Goal: Use online tool/utility: Utilize a website feature to perform a specific function

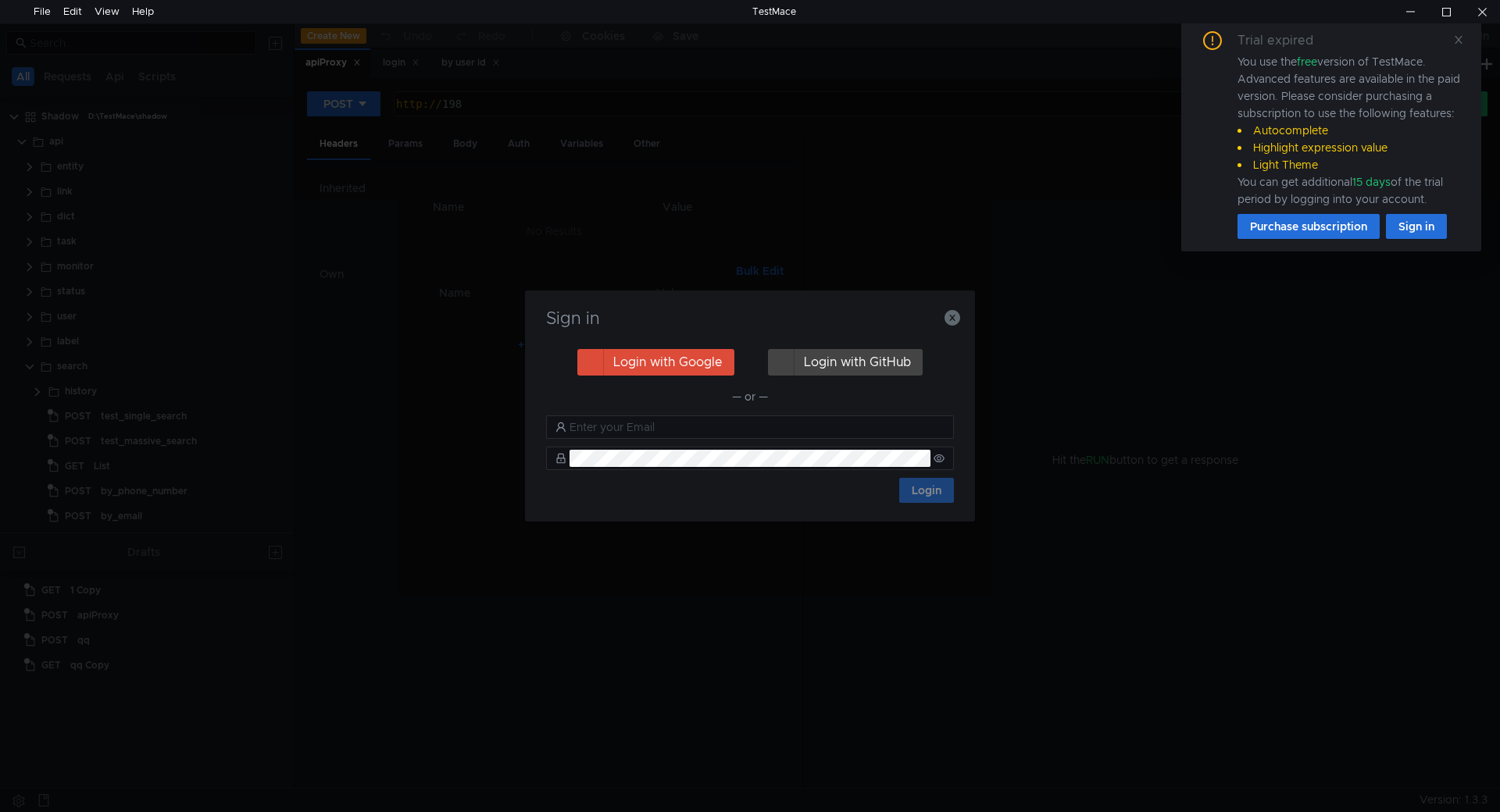
click at [943, 320] on h3 "Sign in" at bounding box center [750, 318] width 413 height 18
click at [953, 320] on icon "button" at bounding box center [952, 317] width 16 height 16
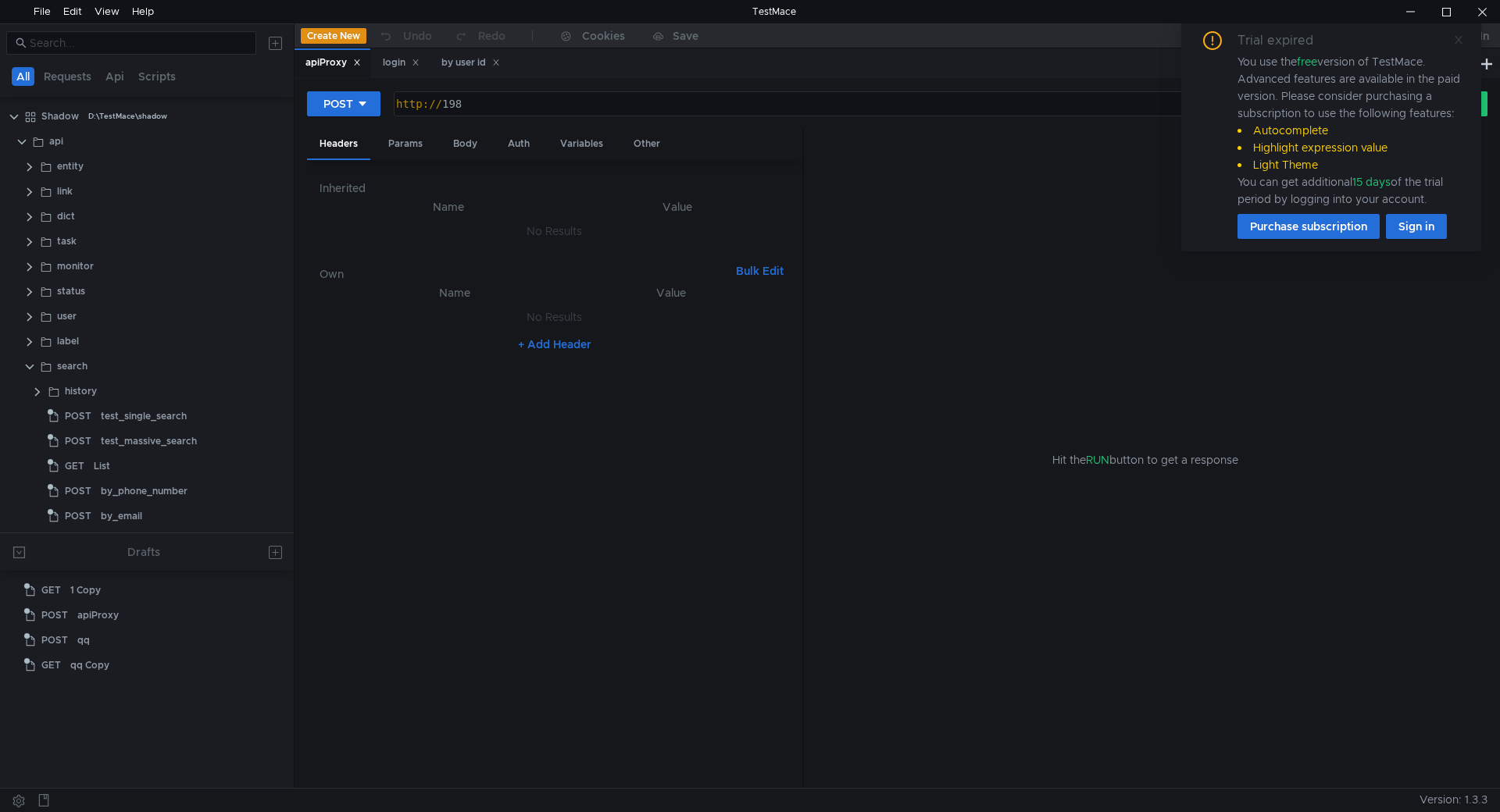
click at [1459, 44] on icon at bounding box center [1459, 39] width 11 height 11
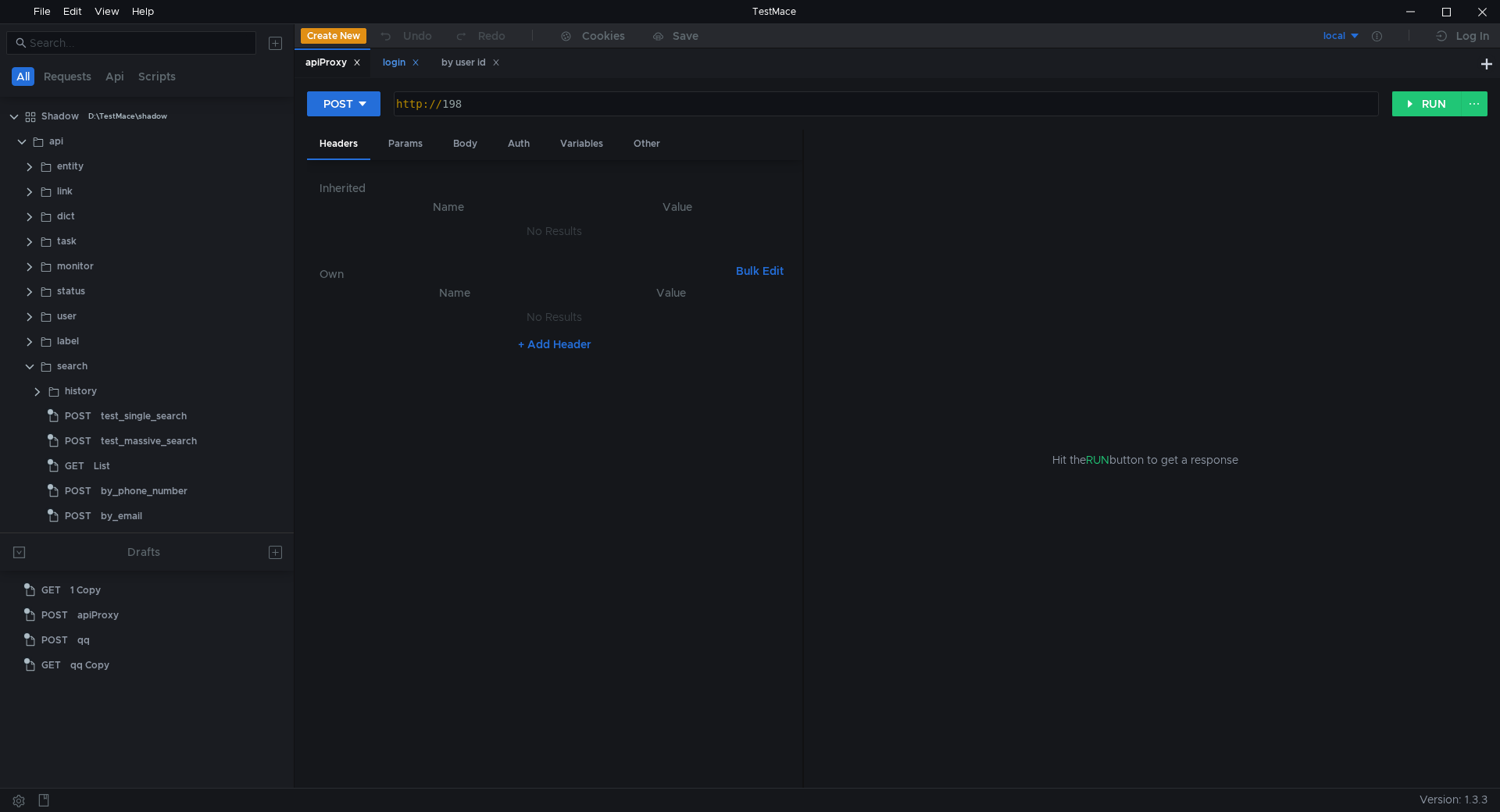
click at [388, 60] on div "login" at bounding box center [402, 63] width 37 height 16
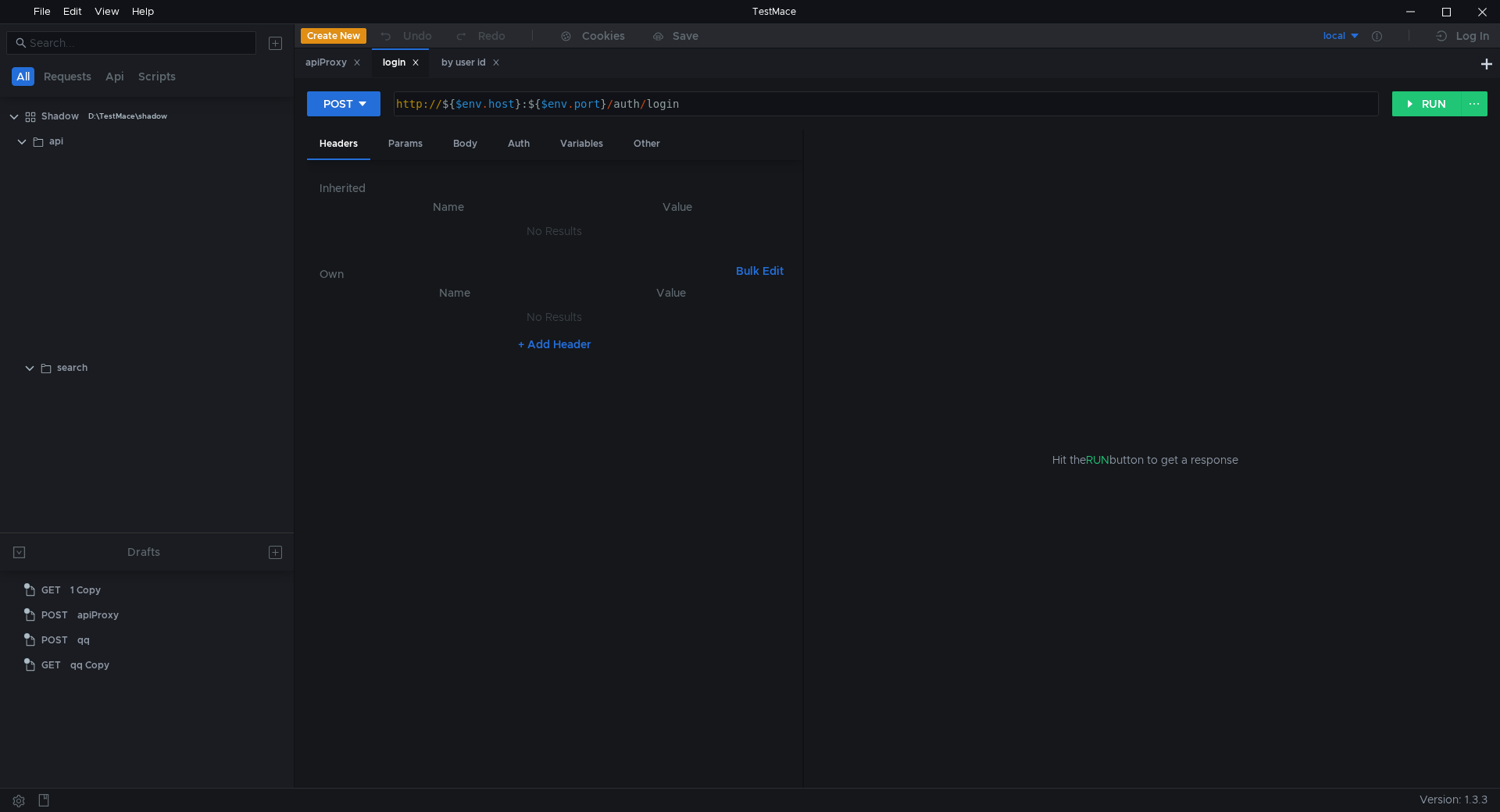
scroll to position [831, 0]
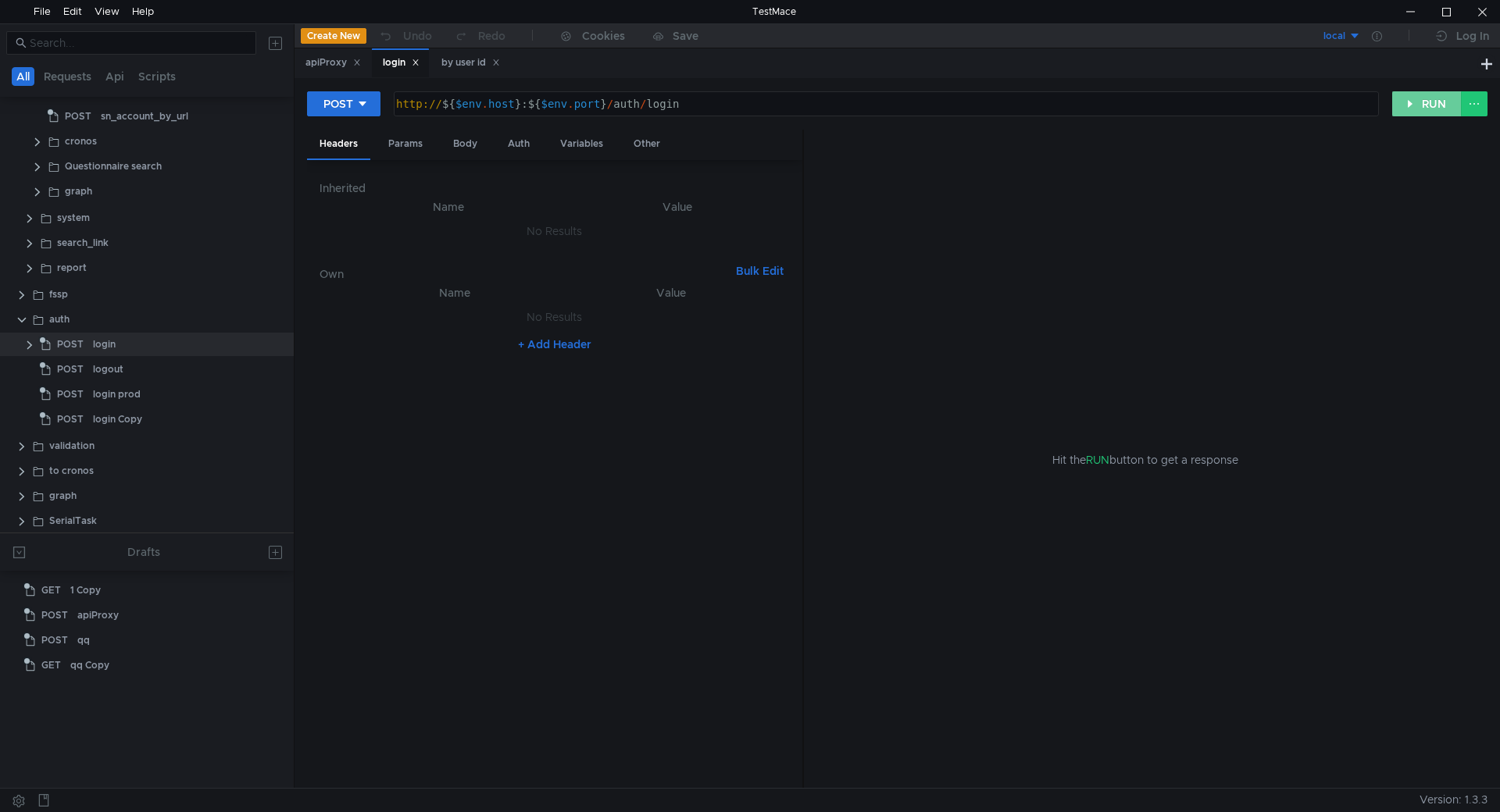
click at [1414, 103] on button "RUN" at bounding box center [1427, 104] width 70 height 25
click at [1340, 26] on button "local" at bounding box center [1307, 36] width 108 height 25
click at [1301, 192] on li "testing 60" at bounding box center [1307, 193] width 108 height 25
click at [1417, 93] on button "RUN" at bounding box center [1427, 104] width 70 height 25
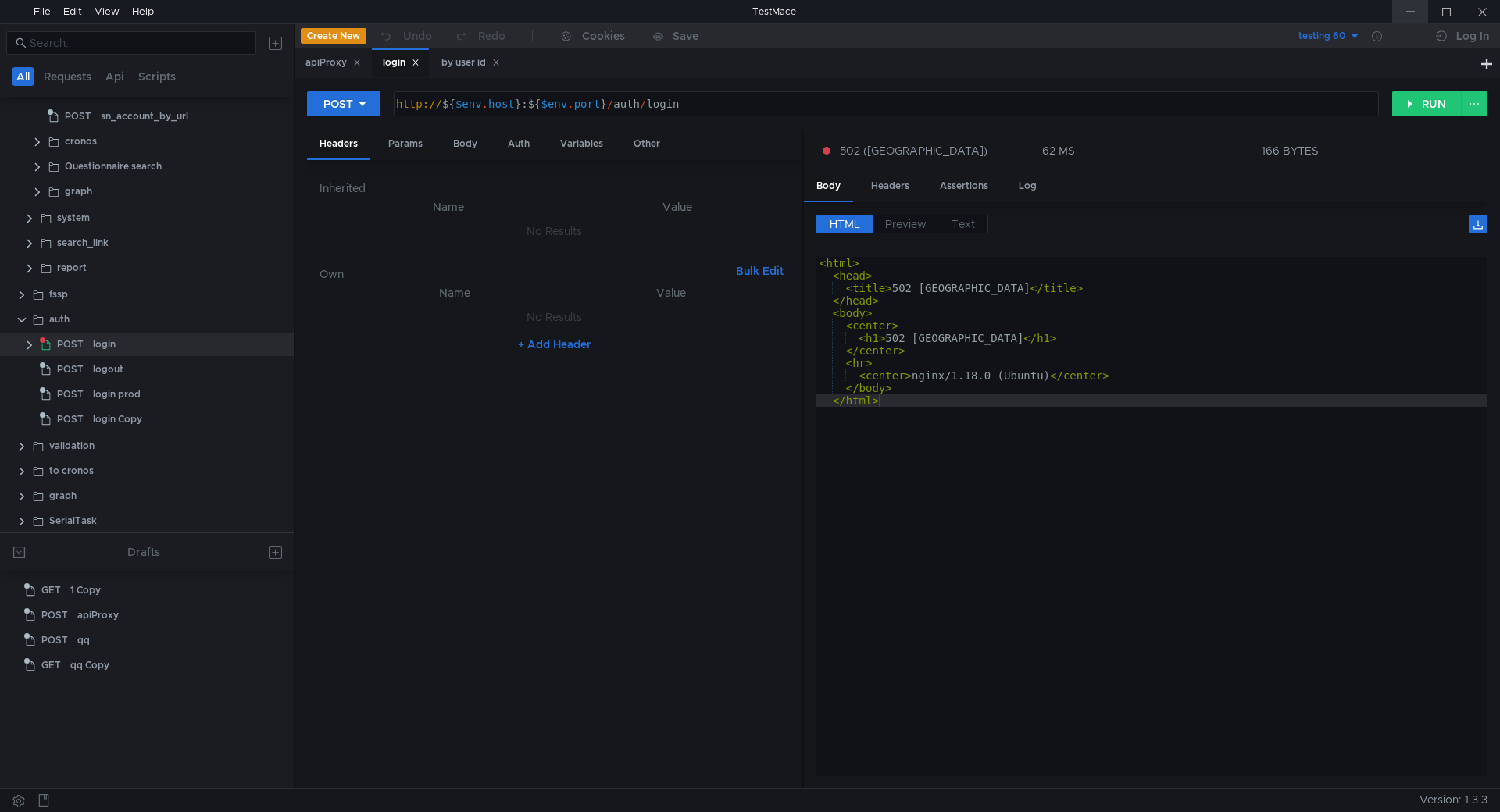
click at [1406, 15] on div at bounding box center [1409, 12] width 36 height 24
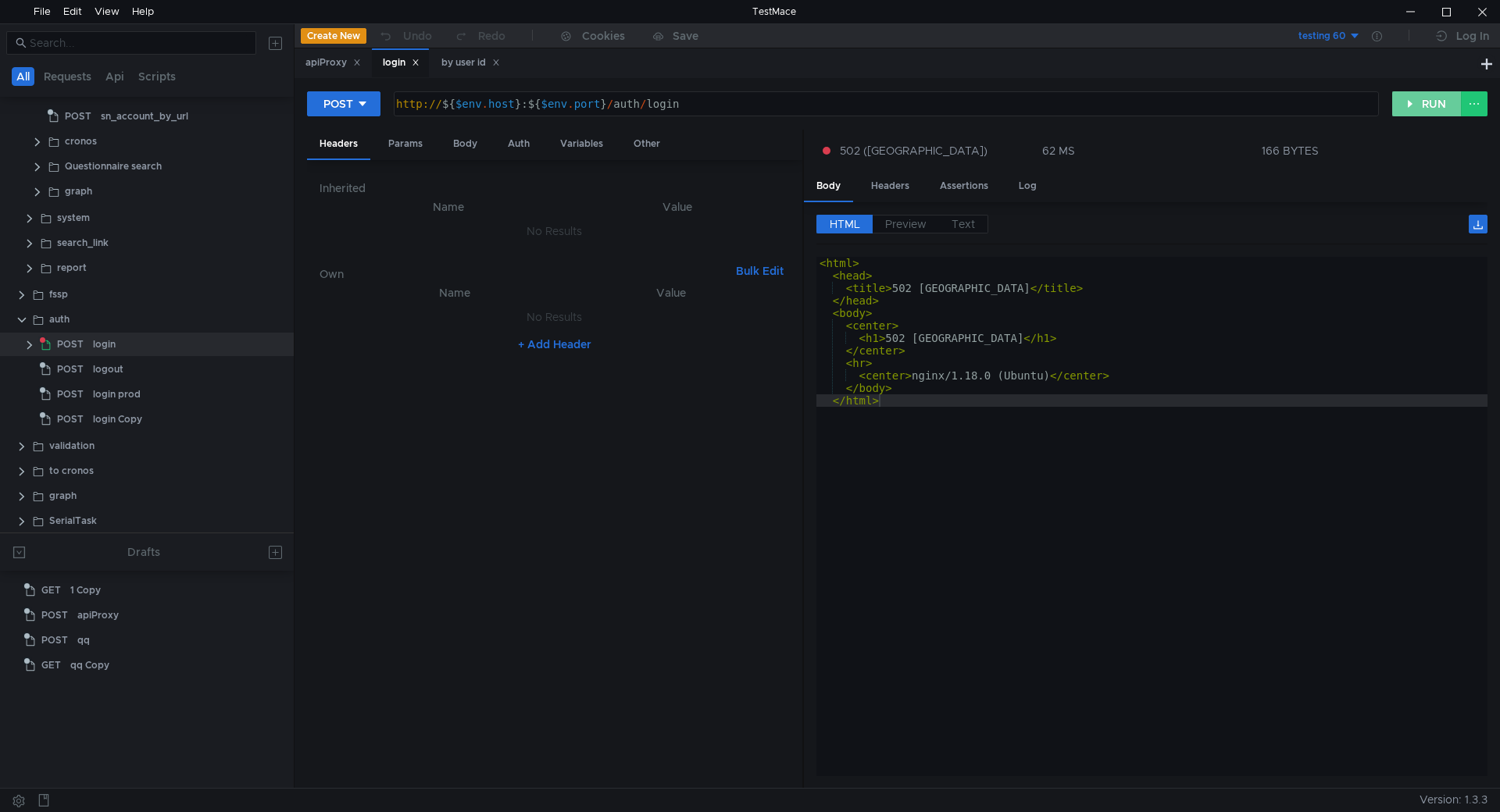
click at [1410, 101] on button "RUN" at bounding box center [1427, 104] width 70 height 25
click at [1403, 8] on div at bounding box center [1409, 12] width 36 height 24
